Goal: Task Accomplishment & Management: Manage account settings

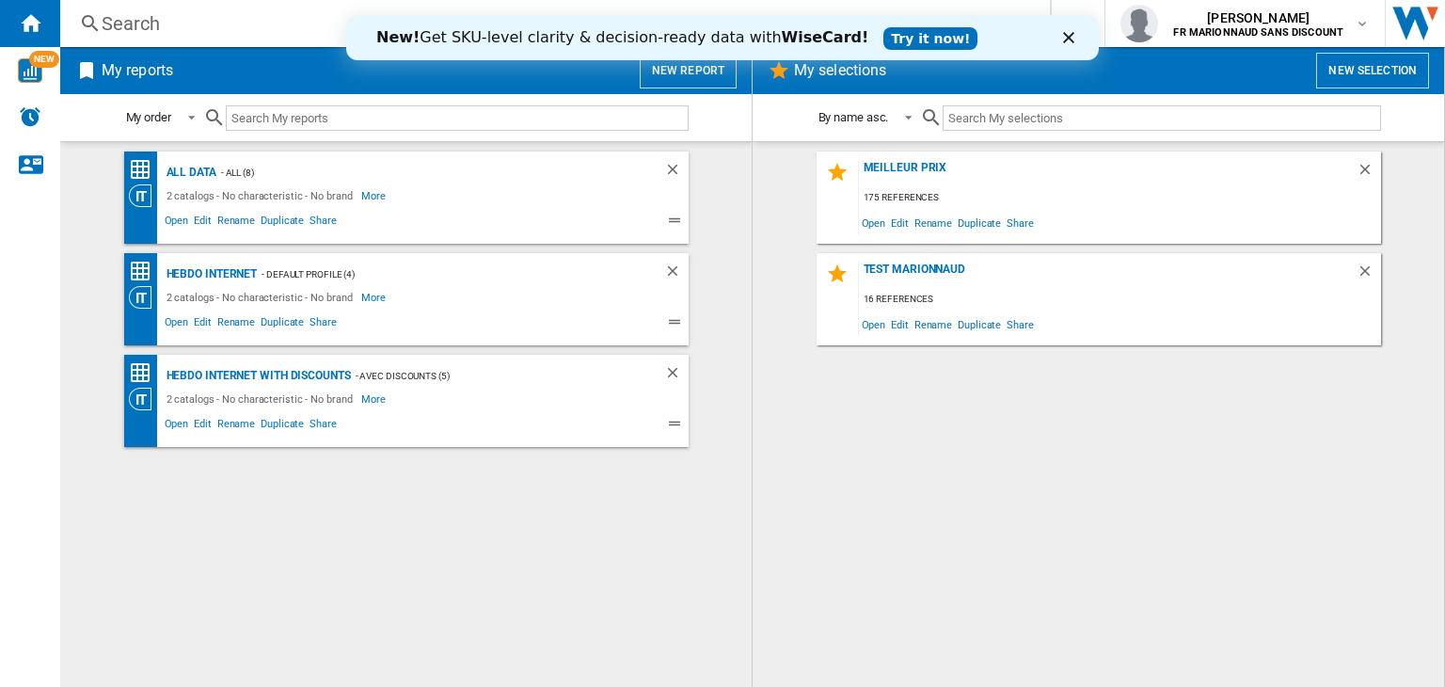
click at [1076, 39] on div "Fermer" at bounding box center [1072, 37] width 19 height 11
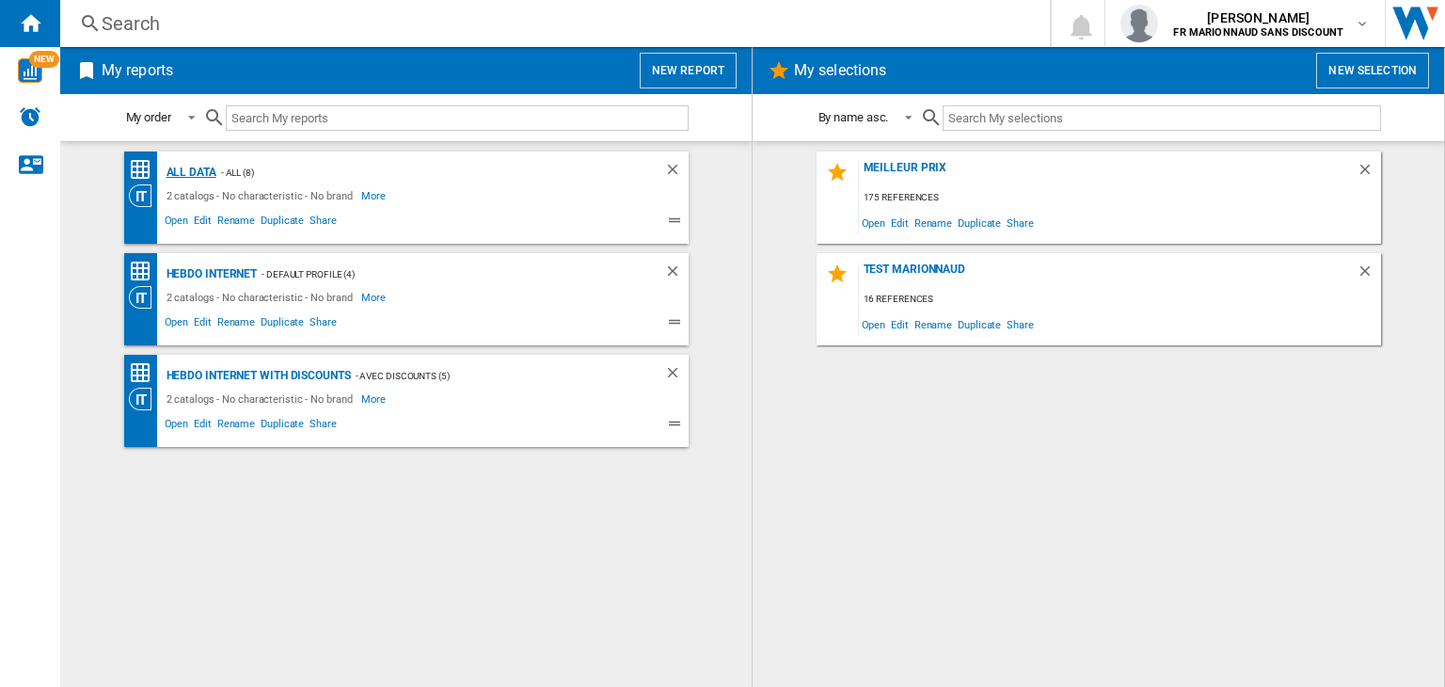
click at [189, 170] on div "All data" at bounding box center [189, 173] width 55 height 24
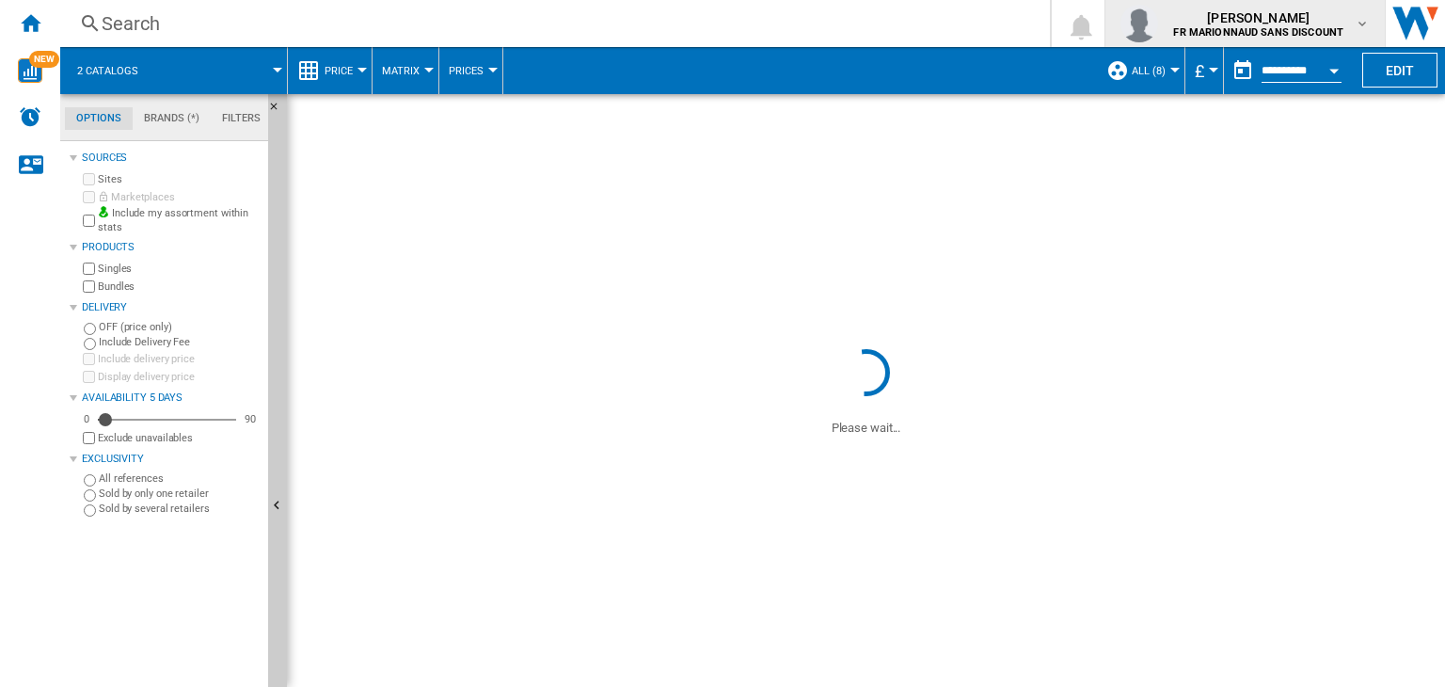
click at [1334, 16] on span "[PERSON_NAME]" at bounding box center [1258, 17] width 170 height 19
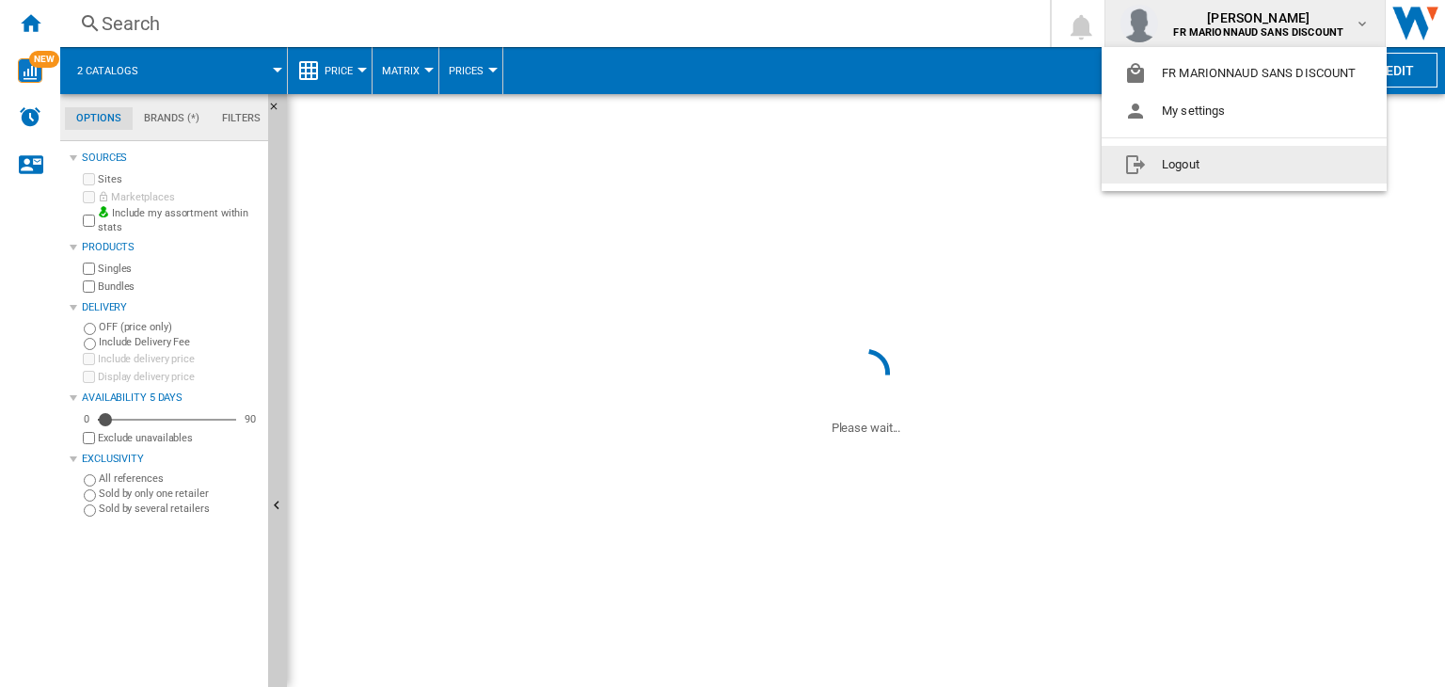
click at [1209, 164] on button "Logout" at bounding box center [1244, 165] width 285 height 38
